Goal: Use online tool/utility: Utilize a website feature to perform a specific function

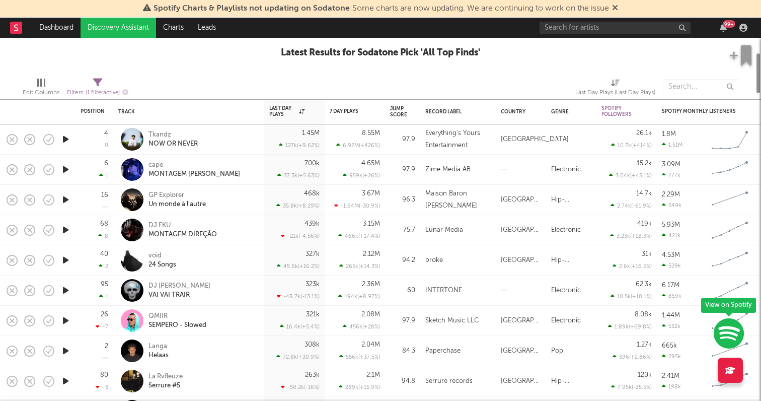
click at [120, 27] on link "Discovery Assistant" at bounding box center [119, 28] width 76 height 20
